Goal: Task Accomplishment & Management: Use online tool/utility

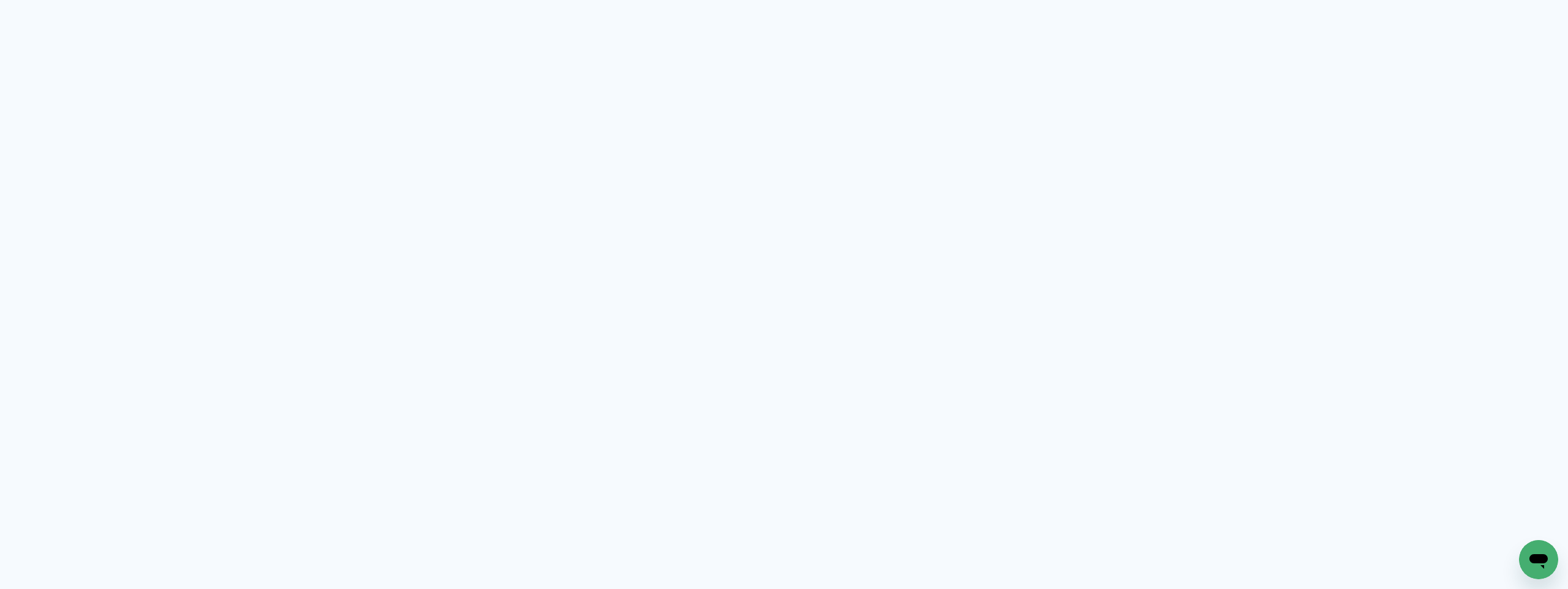
click at [892, 10] on quentale-app at bounding box center [784, 294] width 1568 height 589
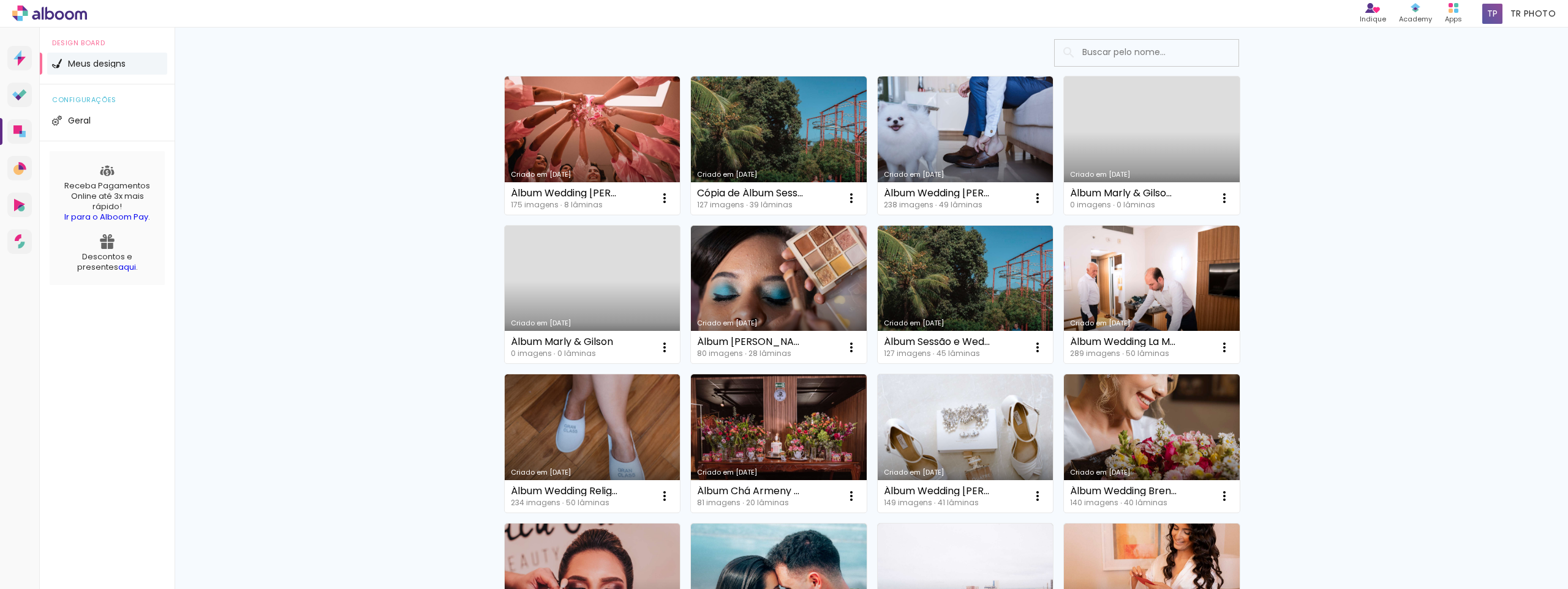
scroll to position [123, 0]
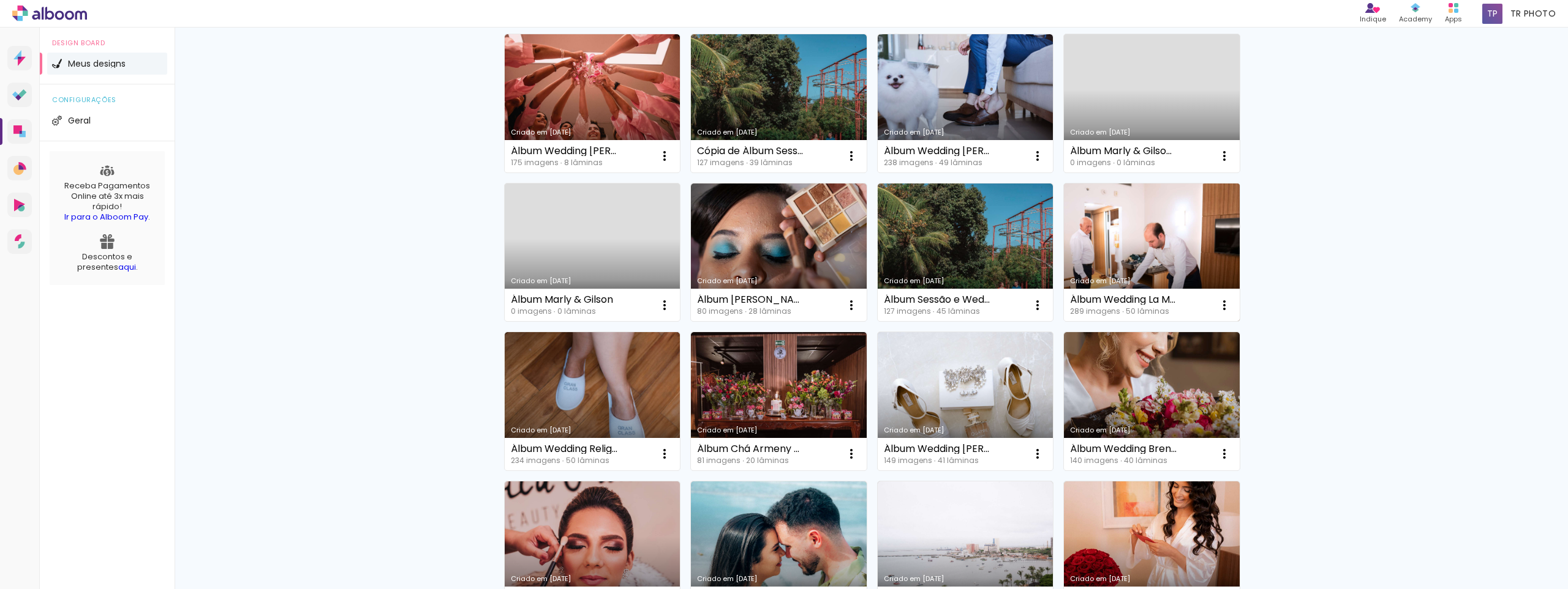
click at [1157, 322] on link "Criado em [DATE]" at bounding box center [1151, 253] width 176 height 138
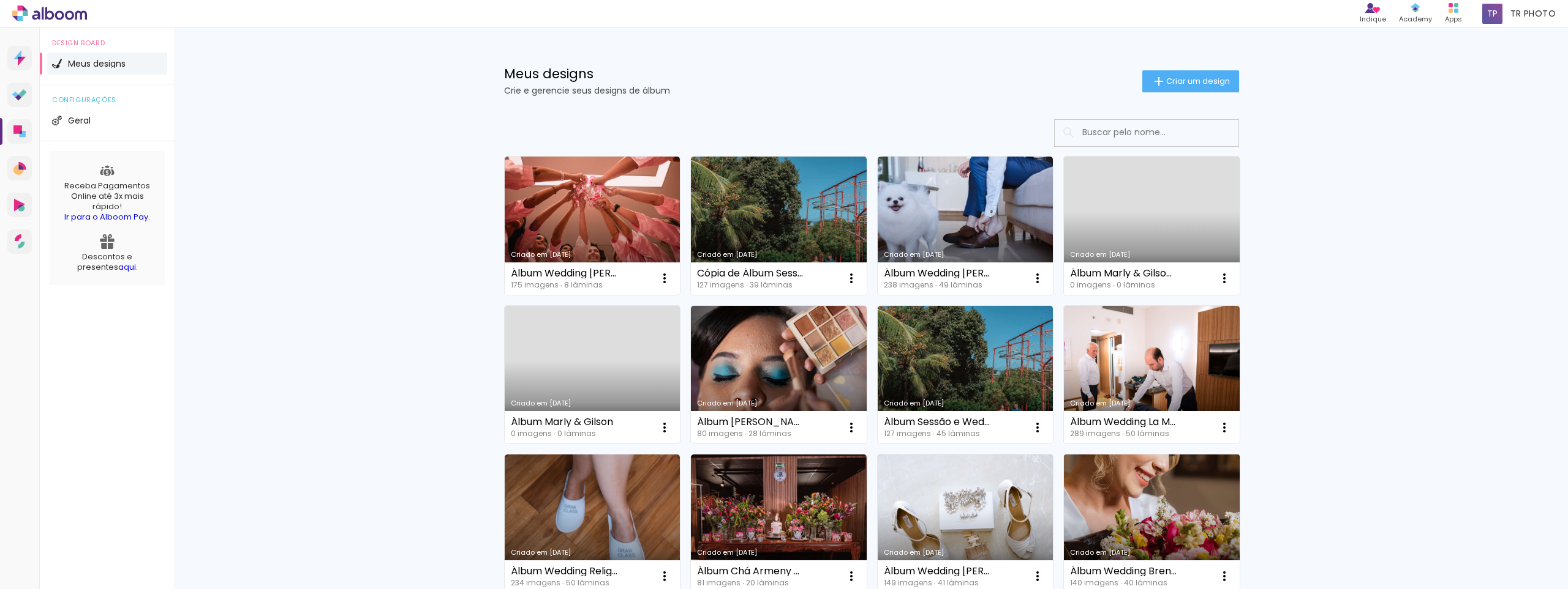
click at [1144, 528] on link "Criado em [DATE]" at bounding box center [1151, 523] width 176 height 138
